Goal: Information Seeking & Learning: Learn about a topic

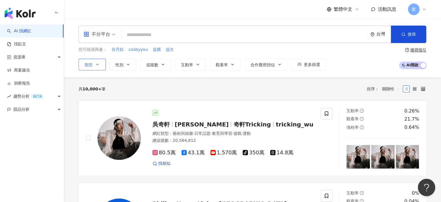
click at [94, 67] on button "類型" at bounding box center [92, 65] width 27 height 12
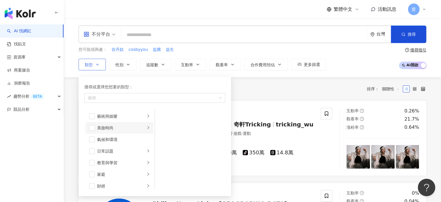
click at [93, 131] on li "美妝時尚" at bounding box center [120, 128] width 68 height 12
click at [93, 125] on span "button" at bounding box center [92, 128] width 6 height 6
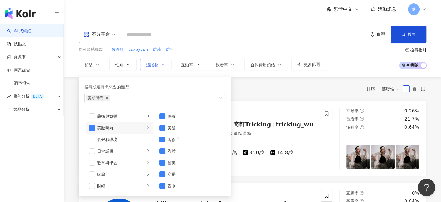
click at [148, 67] on span "追蹤數" at bounding box center [152, 64] width 12 height 5
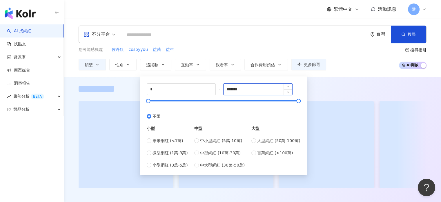
click at [262, 88] on input "*******" at bounding box center [258, 89] width 69 height 11
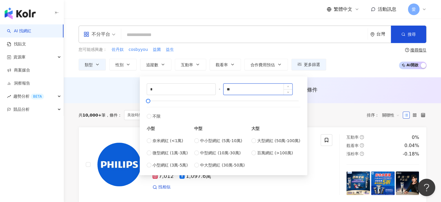
type input "*"
type input "****"
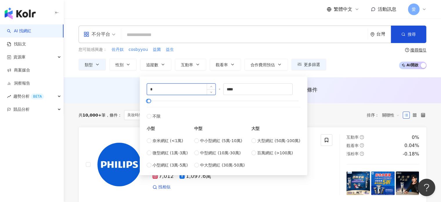
click at [183, 93] on input "*" at bounding box center [181, 89] width 69 height 11
type input "****"
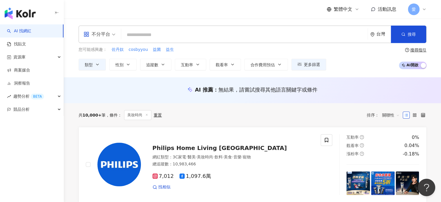
click at [343, 104] on div "共 10,000+ 筆 條件 ： 美妝時尚 重置 排序： 關聯性" at bounding box center [253, 115] width 348 height 24
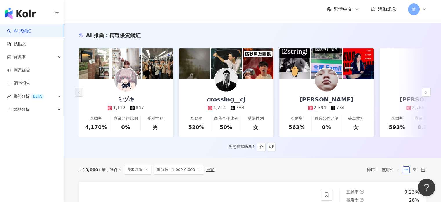
scroll to position [58, 0]
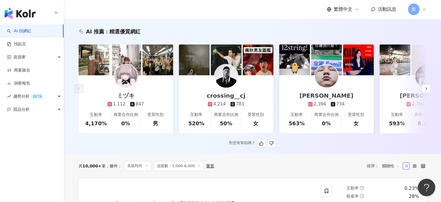
click at [126, 83] on img at bounding box center [125, 75] width 23 height 23
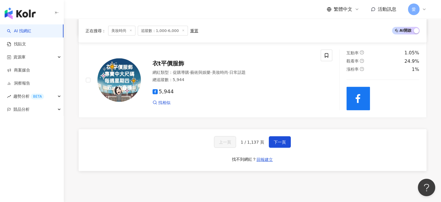
scroll to position [1102, 0]
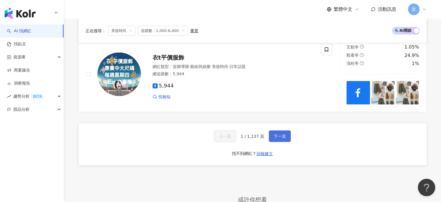
click at [281, 141] on button "下一頁" at bounding box center [280, 136] width 22 height 12
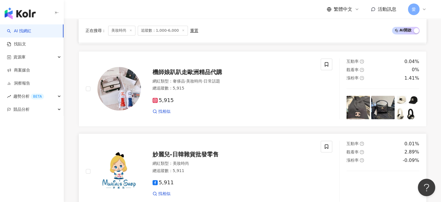
scroll to position [812, 0]
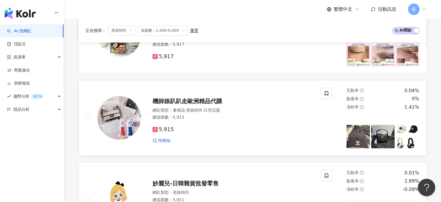
click at [193, 90] on link "機師娘趴趴走歐洲精品代購 網紅類型 ： 奢侈品 · 美妝時尚 · 日常話題 總追蹤數 ： 5,915 5,915 找相似 互動率 0.04% 觀看率 0% 漲…" at bounding box center [253, 117] width 348 height 75
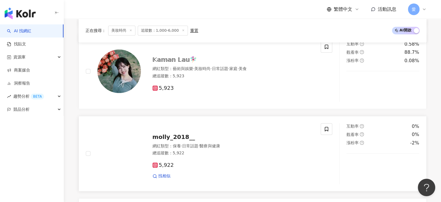
scroll to position [522, 0]
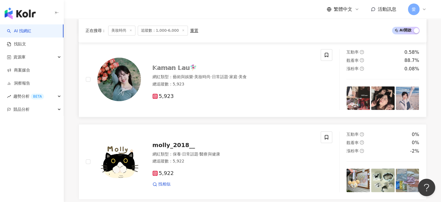
click at [152, 71] on div "𝕂𝕒𝕞𝕒𝕟 𝕃𝕒𝕦🧚🏻‍♀️ 網紅類型 ： 藝術與娛樂 · 美妝時尚 · 日常話題 · 家庭 · 美食 總追蹤數 ： 5,923 5,923" at bounding box center [227, 79] width 173 height 41
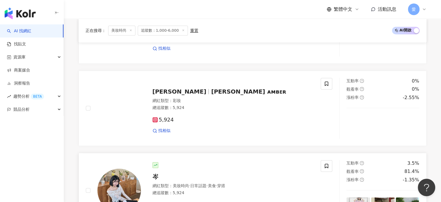
scroll to position [319, 0]
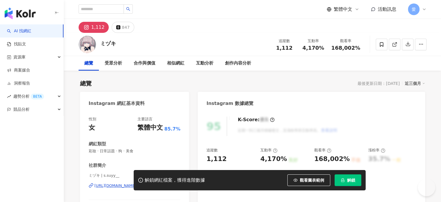
click at [104, 186] on div "解鎖網紅檔案，獲得進階數據 觀看圖表範例 解鎖" at bounding box center [220, 180] width 441 height 20
click at [107, 186] on div "解鎖網紅檔案，獲得進階數據 觀看圖表範例 解鎖" at bounding box center [220, 180] width 441 height 20
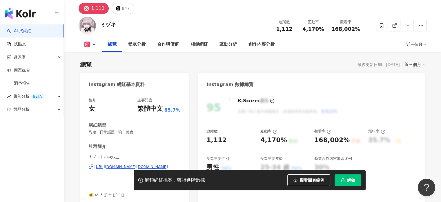
scroll to position [29, 0]
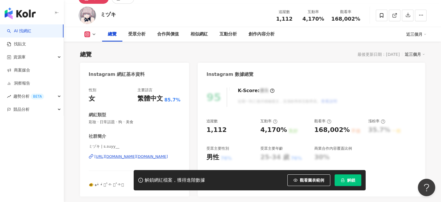
click at [127, 156] on div "https://www.instagram.com/s.suyy__/" at bounding box center [131, 156] width 73 height 5
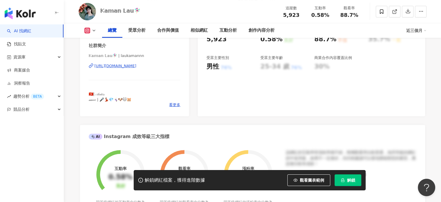
scroll to position [116, 0]
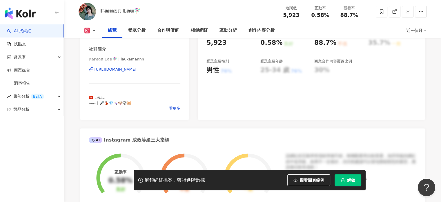
click at [119, 71] on div "[URL][DOMAIN_NAME]" at bounding box center [116, 69] width 42 height 5
